Goal: Register for event/course

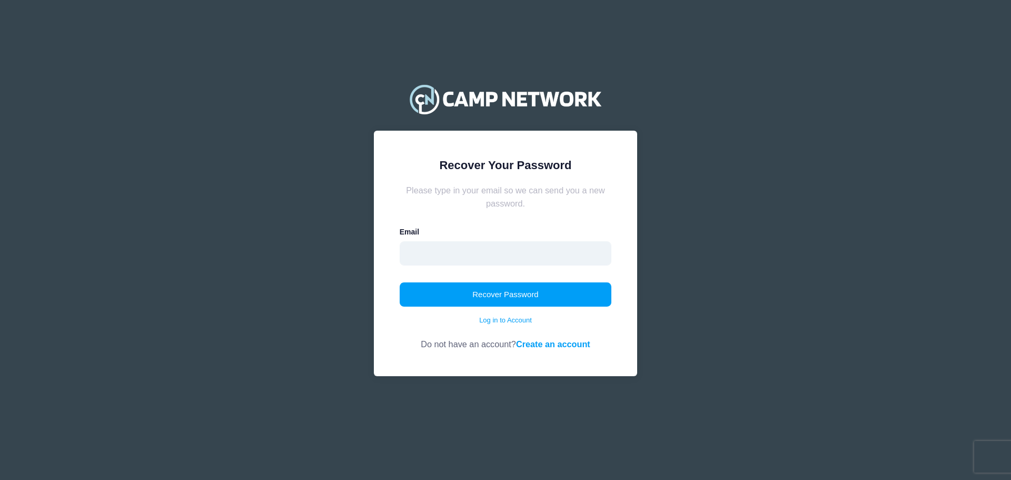
click at [489, 254] on input "email" at bounding box center [506, 253] width 212 height 24
type input "[EMAIL_ADDRESS][DOMAIN_NAME]"
click at [500, 300] on button "Recover Password" at bounding box center [506, 294] width 212 height 24
click at [500, 291] on button "Recover Password" at bounding box center [506, 294] width 212 height 24
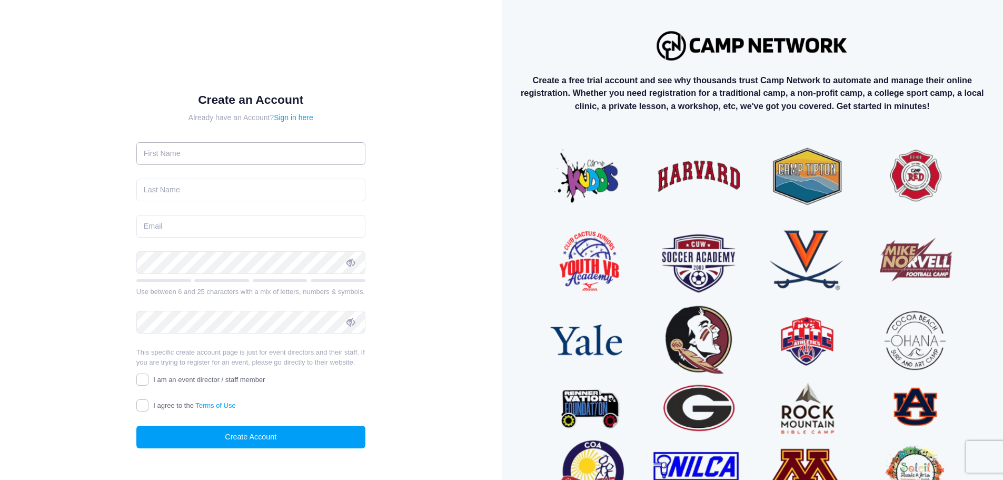
click at [181, 159] on input "text" at bounding box center [250, 153] width 229 height 23
type input "[PERSON_NAME]"
type input "[EMAIL_ADDRESS][DOMAIN_NAME]"
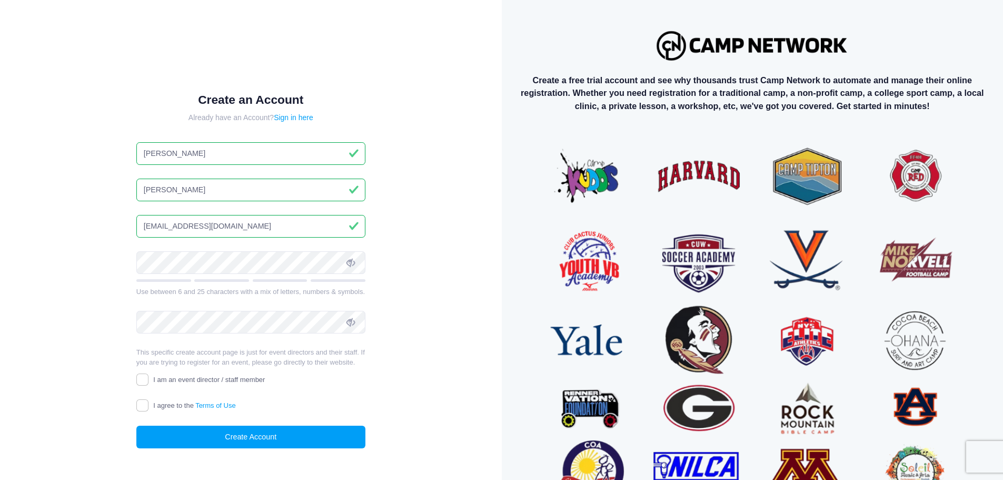
type input "Steven"
click at [453, 254] on div "Create an Account Already have an Account? Sign in here Steven Smith smit2305@g…" at bounding box center [251, 279] width 468 height 524
click at [80, 262] on div "Create an Account Already have an Account? Sign in here Steven Smith smit2305@g…" at bounding box center [251, 279] width 468 height 524
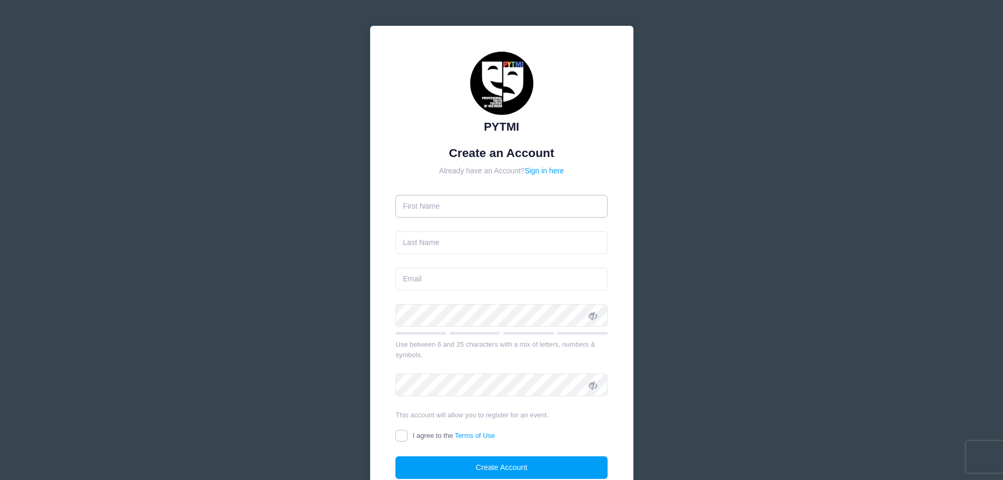
click at [497, 206] on input "text" at bounding box center [501, 206] width 212 height 23
type input "[PERSON_NAME]"
type input "[EMAIL_ADDRESS][DOMAIN_NAME]"
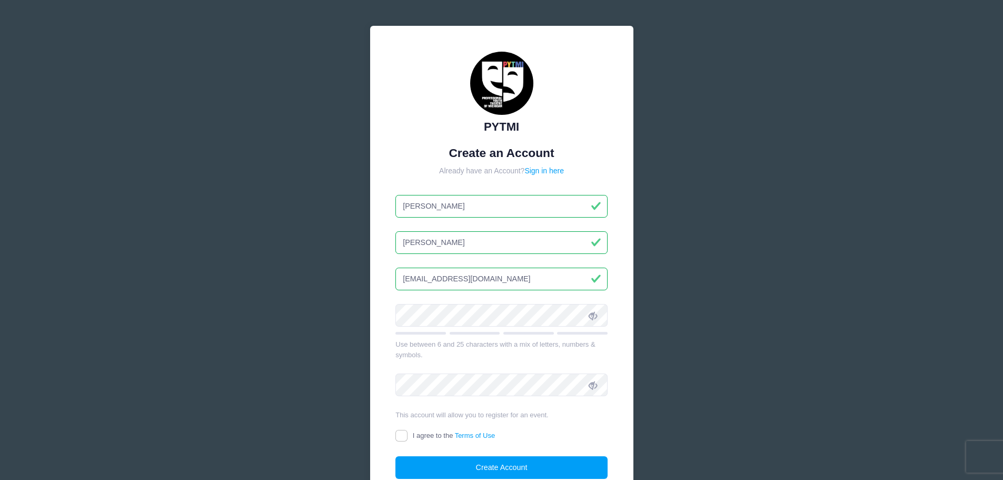
type input "[PERSON_NAME]"
click at [400, 431] on input "I agree to the Terms of Use" at bounding box center [401, 436] width 12 height 12
checkbox input "true"
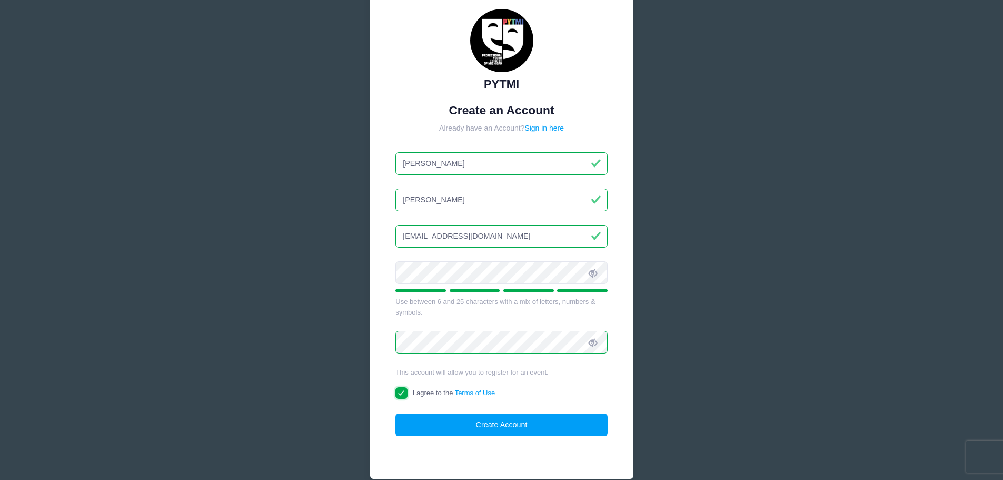
scroll to position [93, 0]
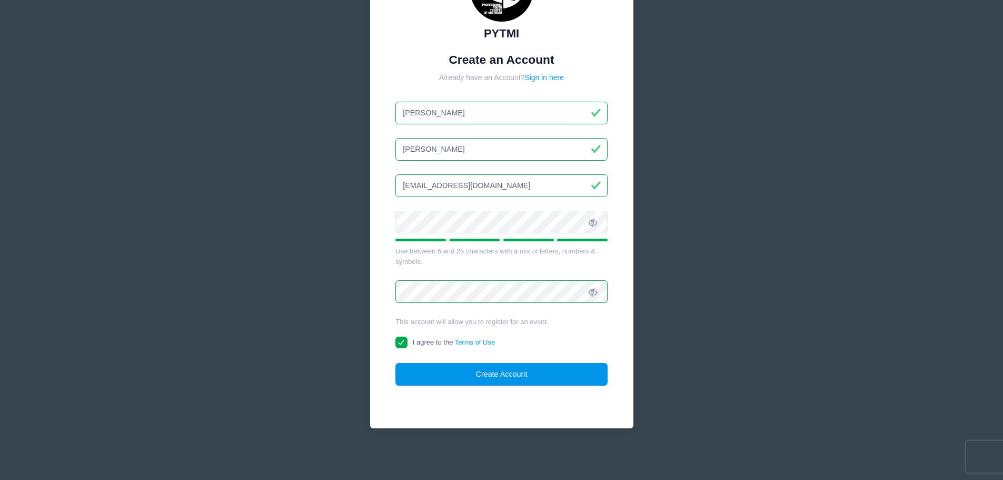
click at [500, 376] on button "Create Account" at bounding box center [501, 374] width 212 height 23
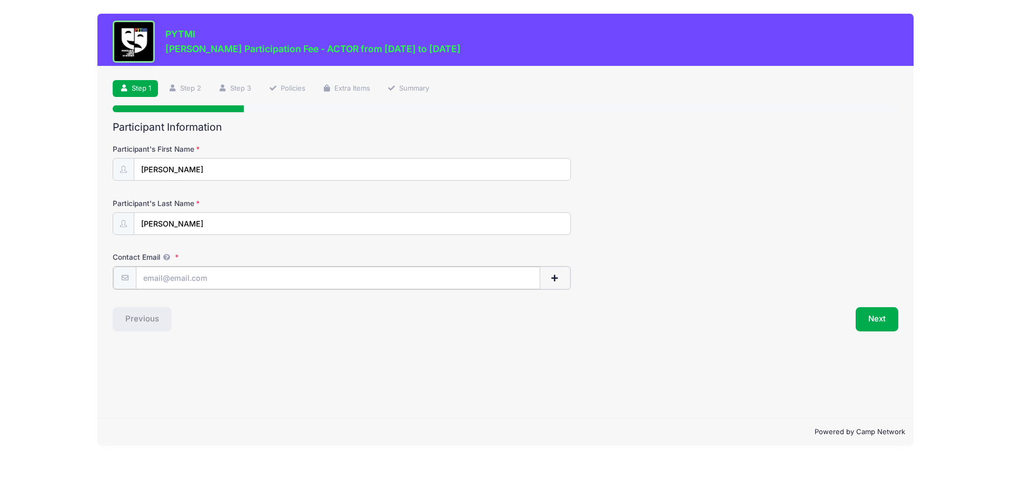
click at [192, 279] on input "Contact Email" at bounding box center [338, 277] width 404 height 23
type input "[EMAIL_ADDRESS][DOMAIN_NAME]"
click at [878, 323] on button "Next" at bounding box center [877, 318] width 43 height 24
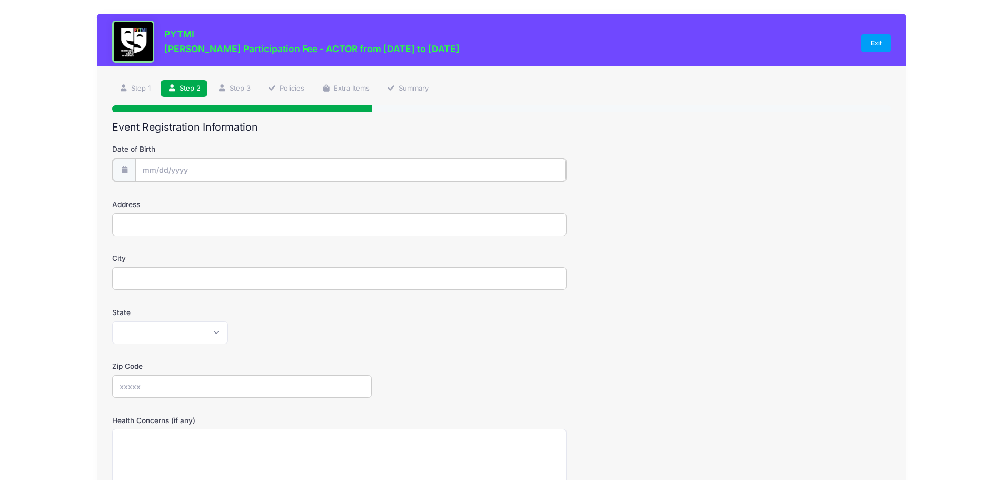
click at [266, 164] on input "Date of Birth" at bounding box center [350, 170] width 431 height 23
click at [249, 194] on span at bounding box center [247, 194] width 7 height 8
click at [246, 202] on span at bounding box center [247, 201] width 7 height 8
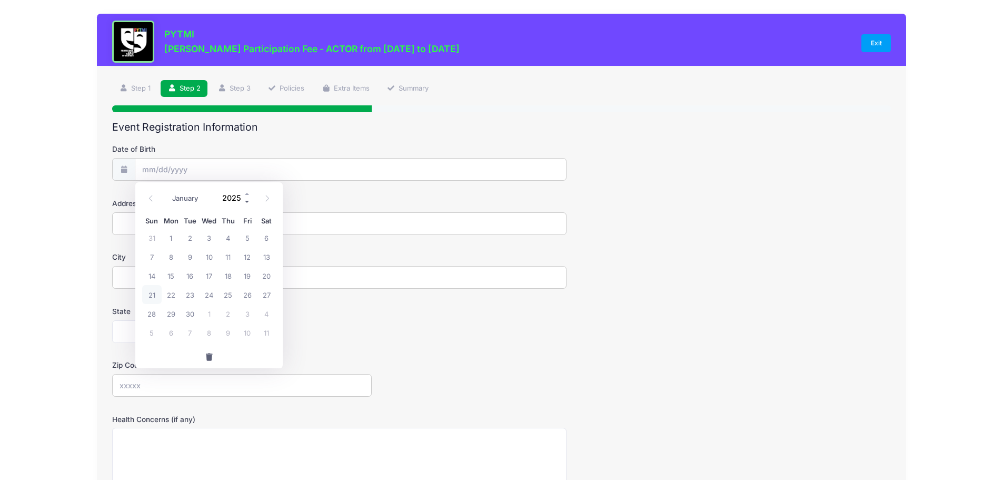
click at [246, 202] on span at bounding box center [247, 201] width 7 height 8
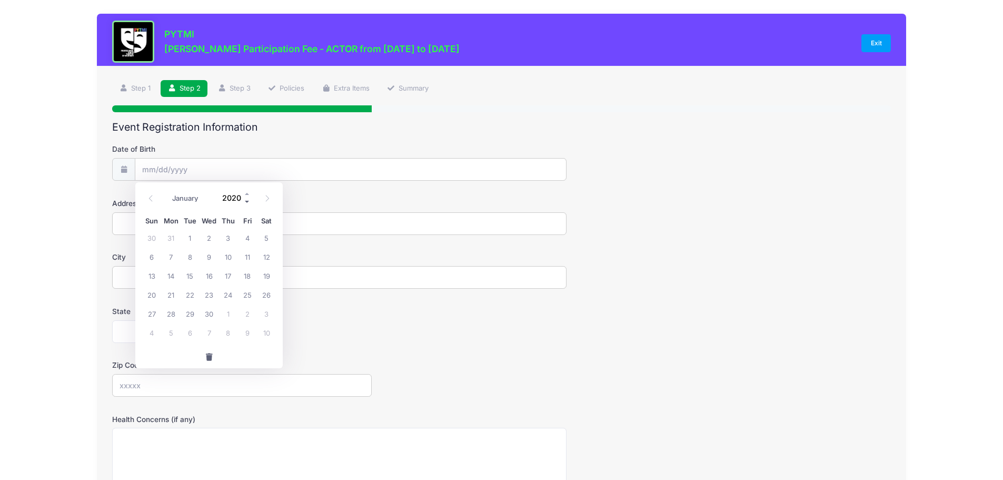
click at [246, 202] on span at bounding box center [247, 201] width 7 height 8
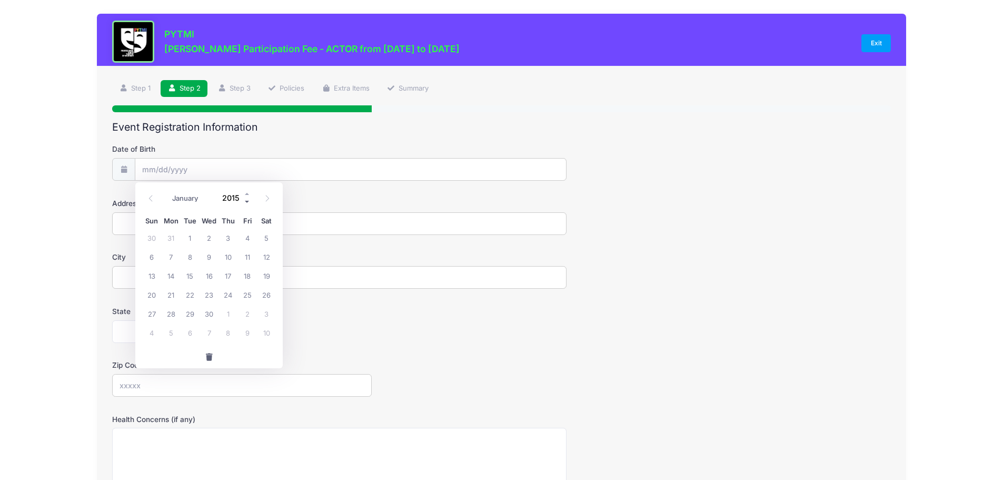
click at [246, 202] on span at bounding box center [247, 201] width 7 height 8
type input "2011"
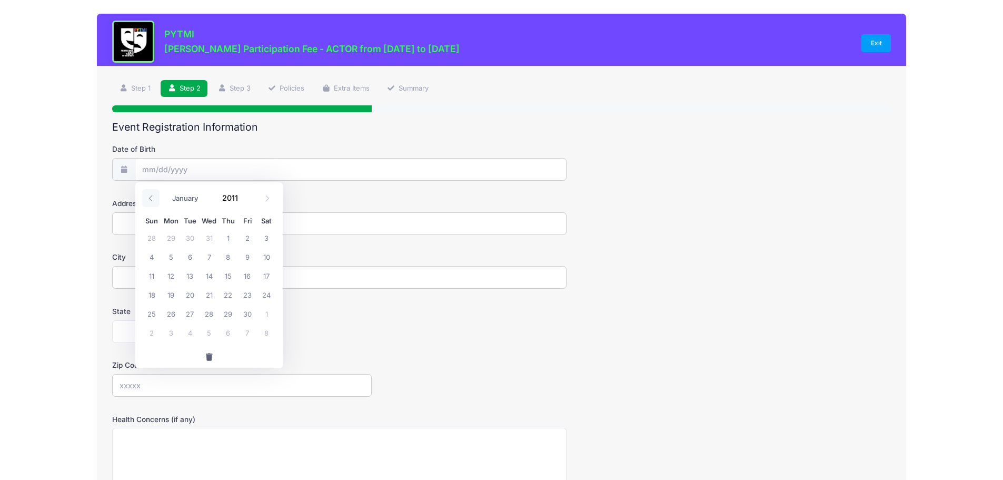
click at [152, 201] on icon at bounding box center [150, 198] width 7 height 7
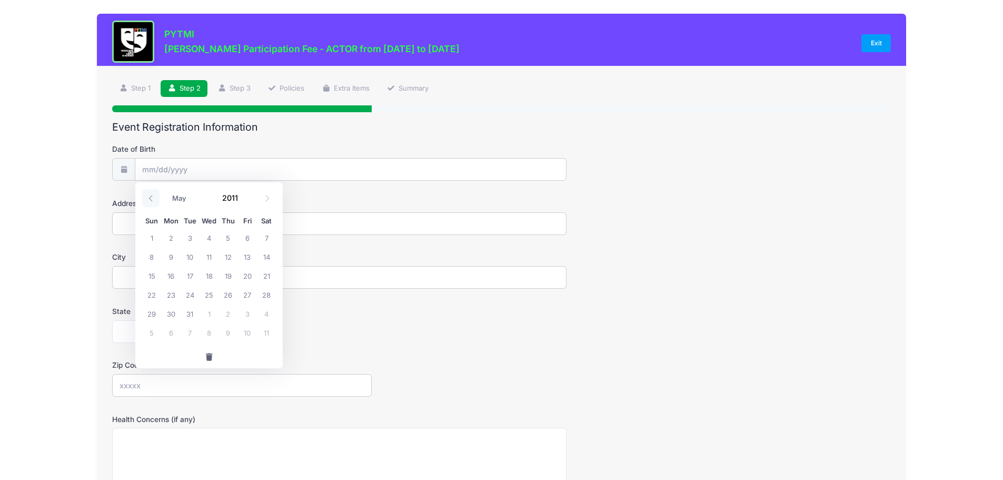
select select "3"
click at [210, 276] on span "13" at bounding box center [209, 275] width 19 height 19
type input "04/13/2011"
click at [166, 224] on input "Address" at bounding box center [339, 223] width 454 height 23
type input "7874 COYLE RD"
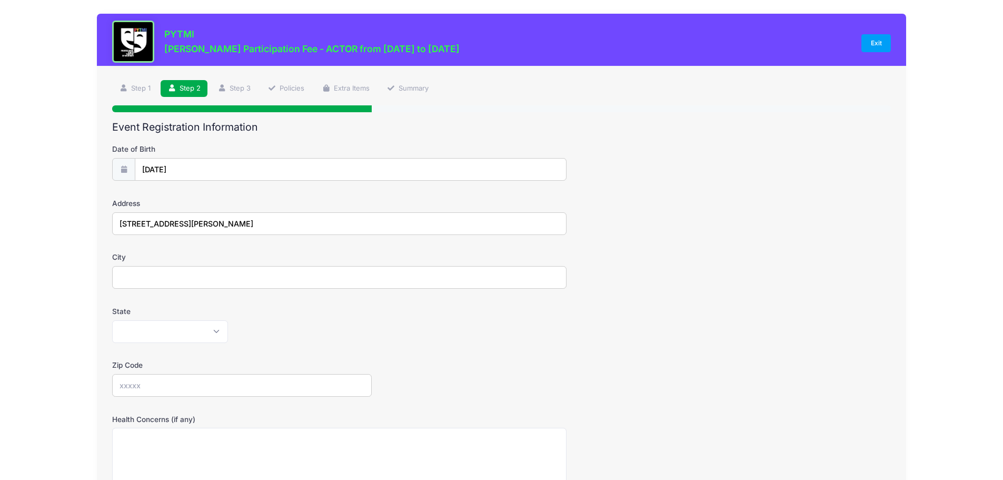
type input "WHITMORE LAKE"
select select "MI"
type input "48189"
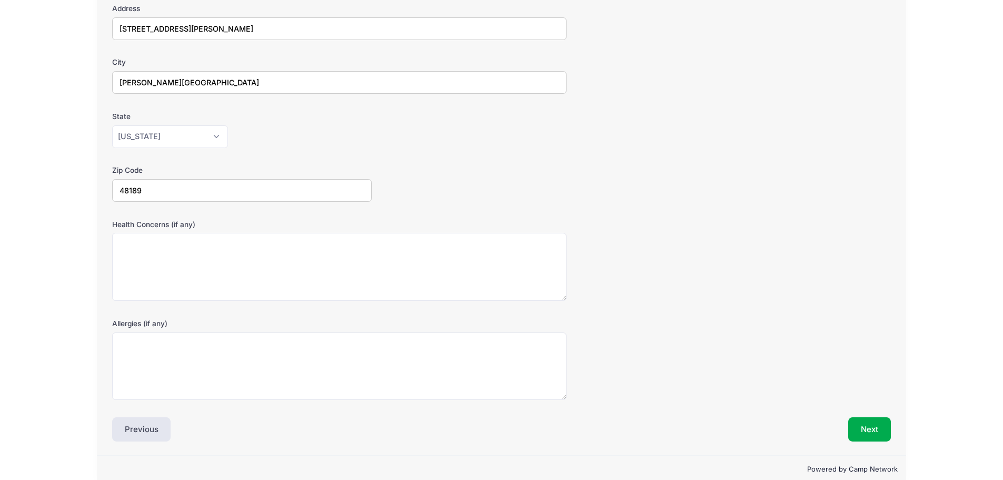
scroll to position [212, 0]
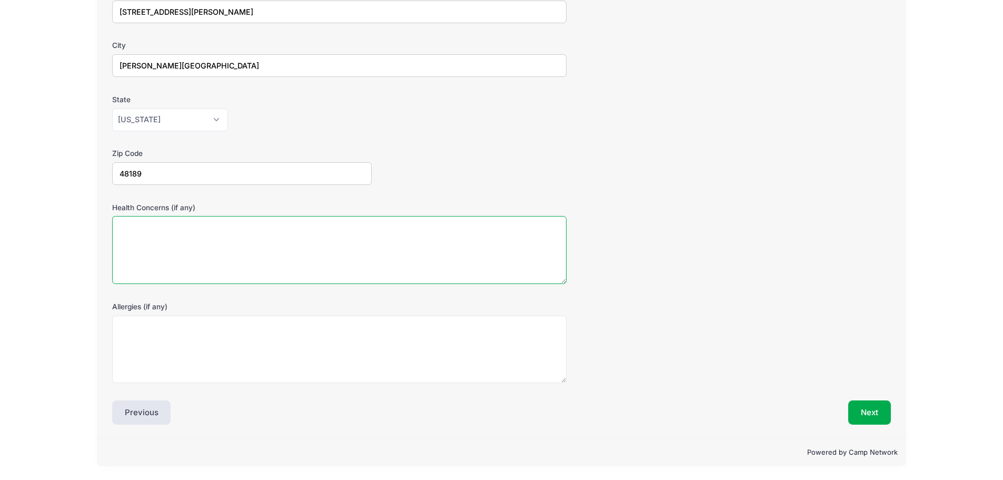
click at [224, 236] on textarea "Health Concerns (if any)" at bounding box center [339, 250] width 454 height 68
type textarea "n/a"
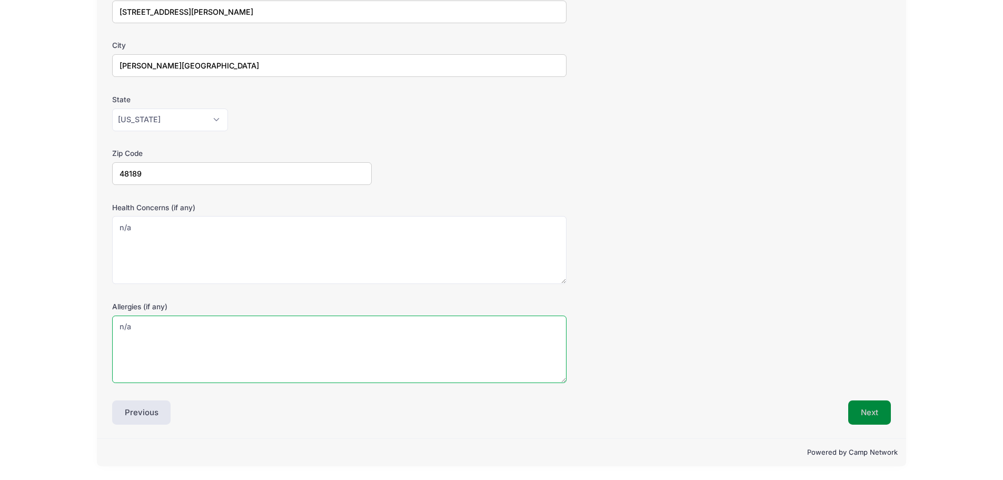
type textarea "n/a"
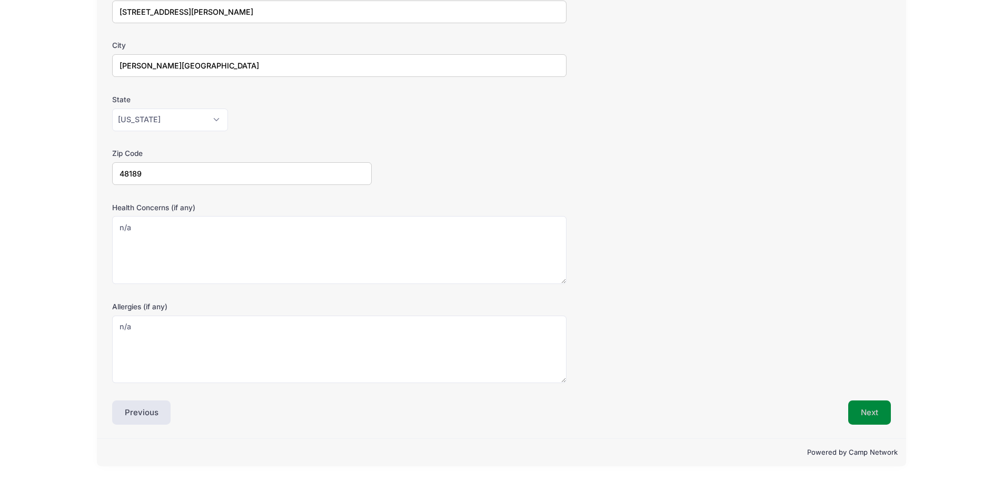
click at [870, 413] on button "Next" at bounding box center [869, 412] width 43 height 24
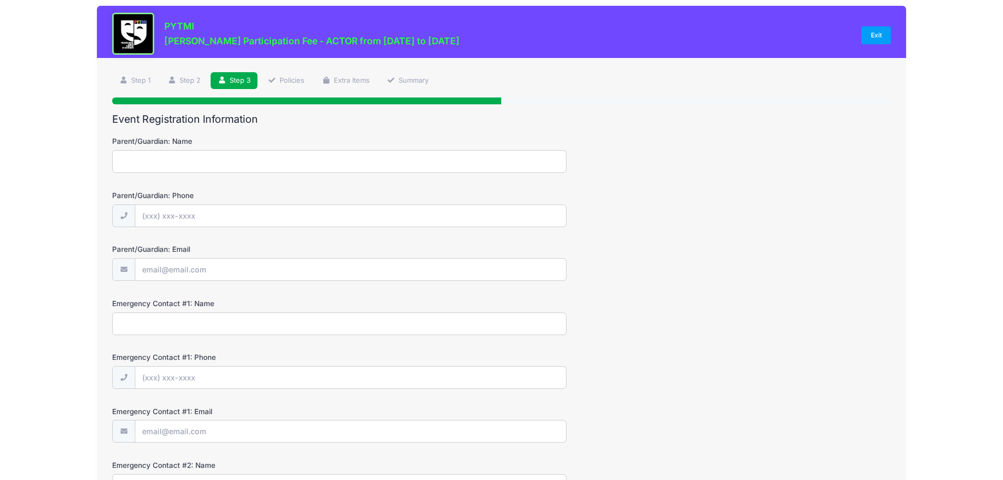
scroll to position [0, 0]
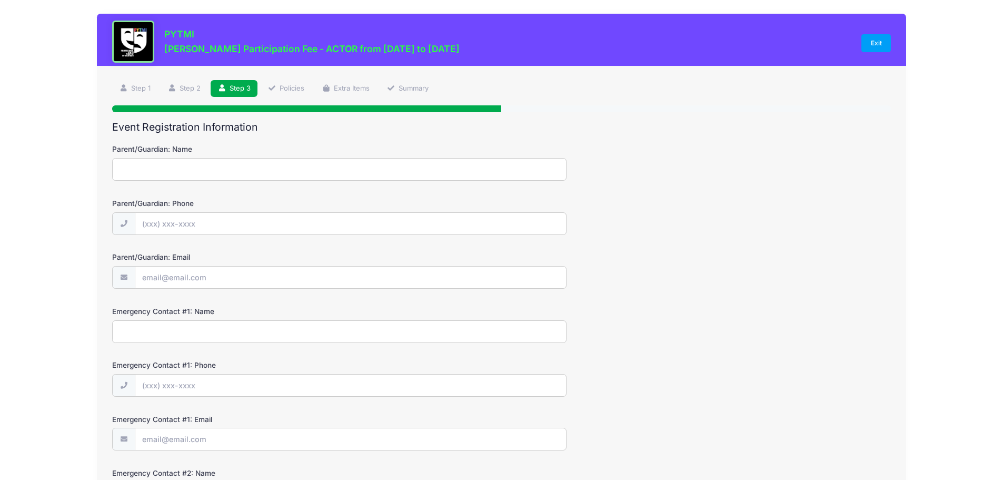
click at [193, 172] on input "Parent/Guardian: Name" at bounding box center [339, 169] width 454 height 23
type input "Steven Smith"
type input "(734) 660-8729"
type input "[EMAIL_ADDRESS][DOMAIN_NAME]"
click at [178, 337] on input "Emergency Contact #1: Name" at bounding box center [339, 331] width 454 height 23
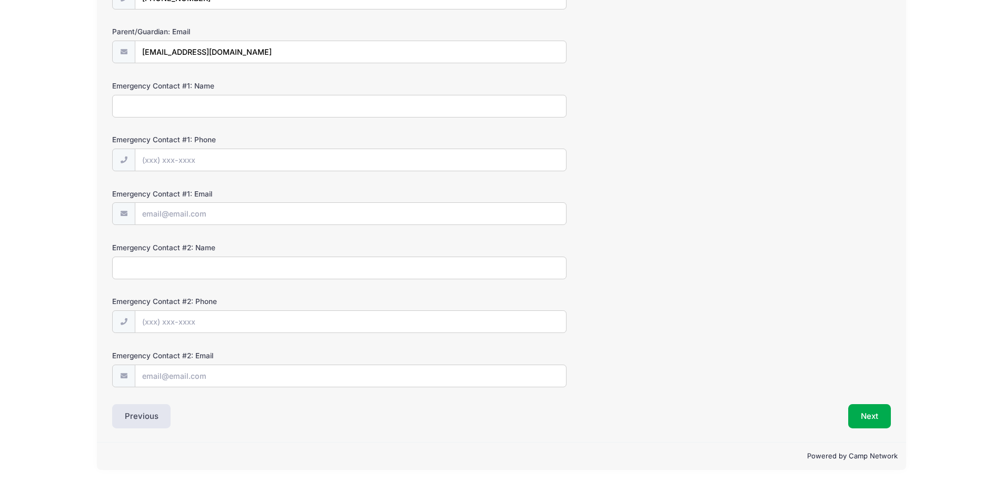
scroll to position [229, 0]
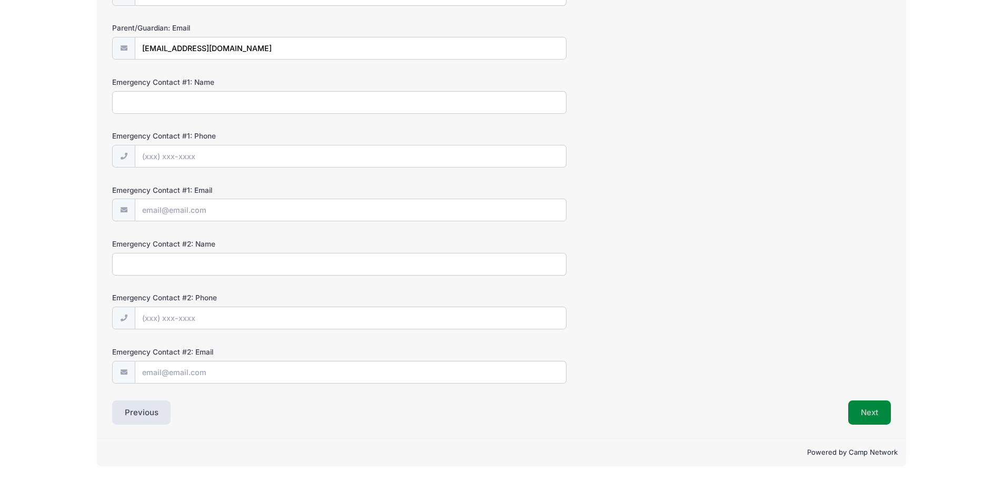
click at [866, 405] on button "Next" at bounding box center [869, 412] width 43 height 24
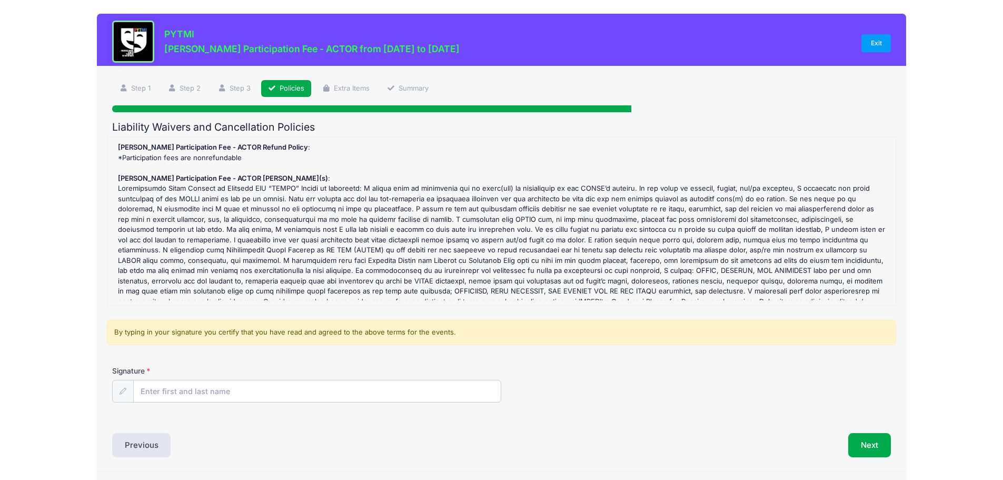
scroll to position [27, 0]
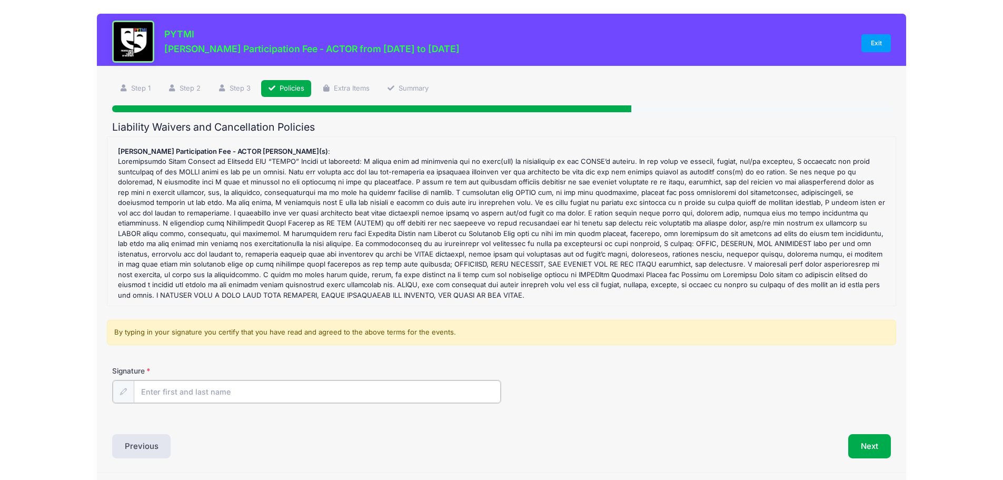
click at [306, 392] on input "Signature" at bounding box center [318, 391] width 368 height 23
click at [158, 395] on input "Steve Smith" at bounding box center [318, 391] width 368 height 23
click at [161, 392] on input "Steve Smith" at bounding box center [318, 391] width 368 height 23
type input "Steven Smith"
click at [220, 417] on div "Signature Steven Smith" at bounding box center [501, 392] width 789 height 54
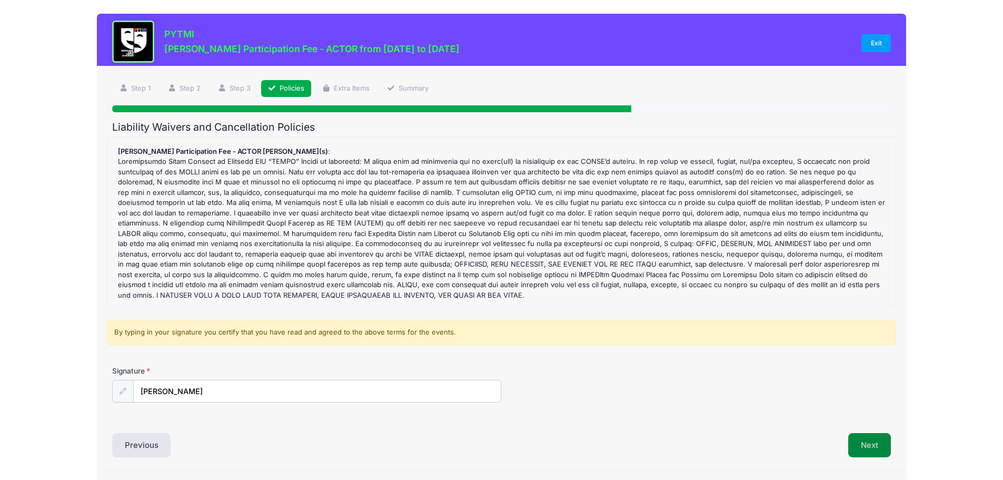
click at [867, 444] on button "Next" at bounding box center [869, 445] width 43 height 24
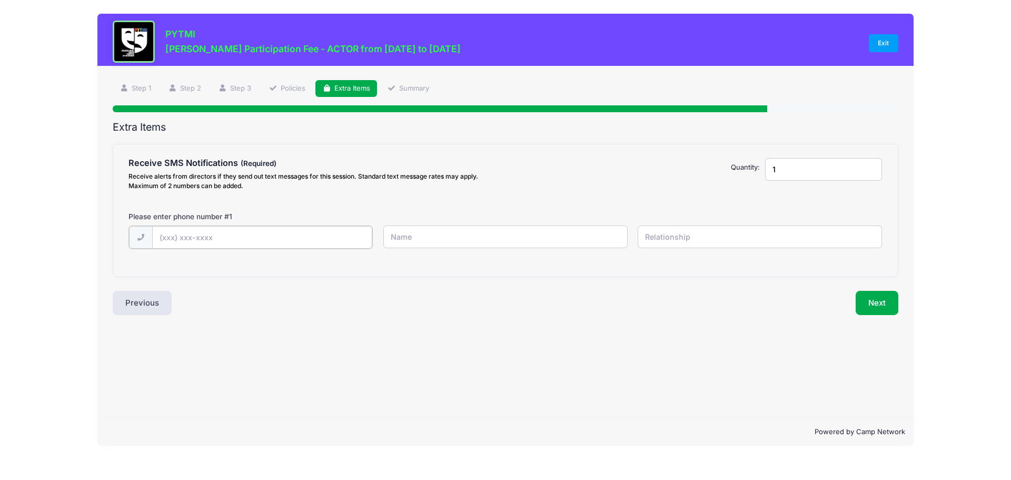
click at [217, 234] on input "text" at bounding box center [262, 237] width 221 height 23
type input "(734) 660-8729"
type input "Steven Smith"
type input "Father"
click at [866, 301] on button "Next" at bounding box center [877, 302] width 43 height 24
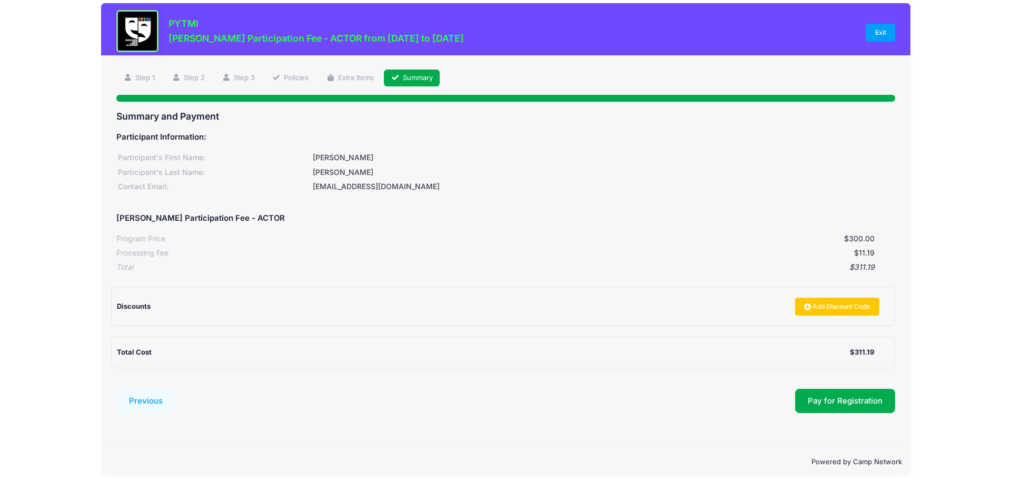
scroll to position [19, 0]
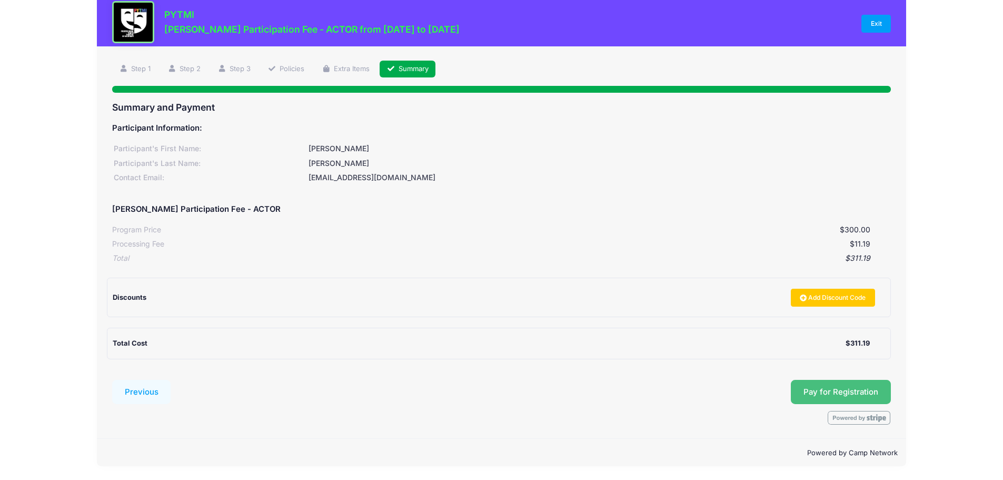
click at [834, 391] on button "Pay for Registration" at bounding box center [841, 392] width 100 height 24
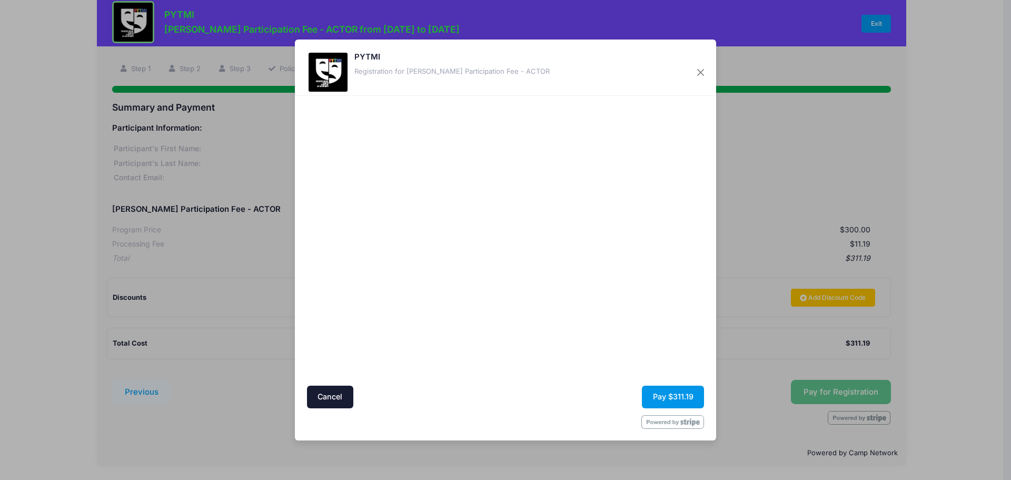
click at [668, 393] on button "Pay $311.19" at bounding box center [673, 396] width 62 height 23
click at [669, 396] on button "Pay $311.19" at bounding box center [673, 396] width 62 height 23
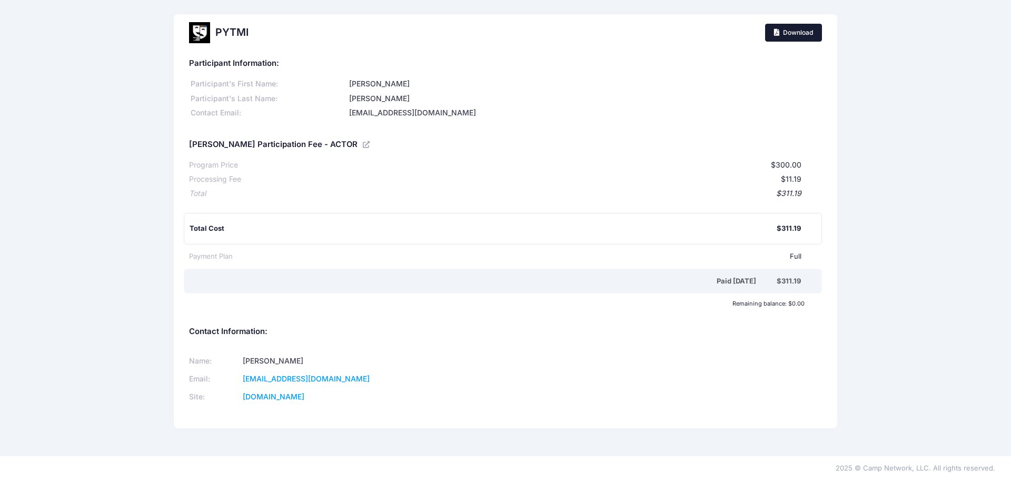
click at [791, 33] on link "Download" at bounding box center [793, 33] width 57 height 18
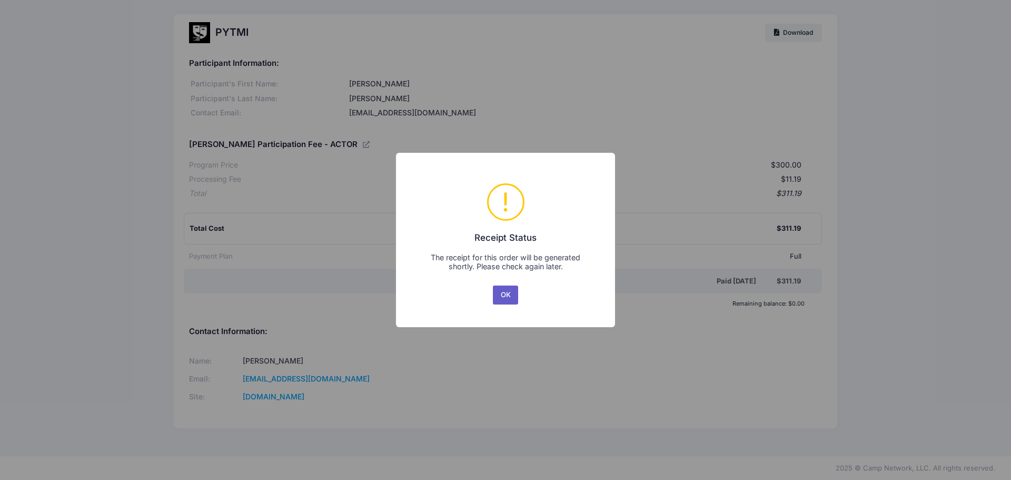
click at [505, 291] on button "OK" at bounding box center [505, 294] width 25 height 19
